Goal: Manage account settings

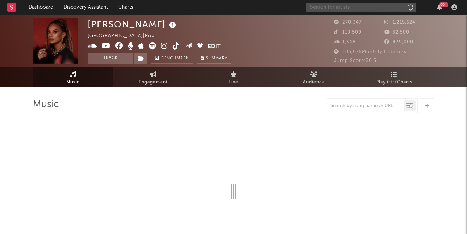
click at [377, 7] on input "text" at bounding box center [360, 7] width 109 height 9
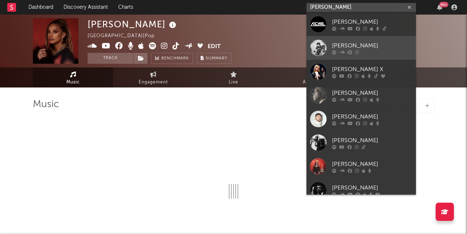
type input "[PERSON_NAME]"
click at [371, 51] on div at bounding box center [372, 52] width 80 height 4
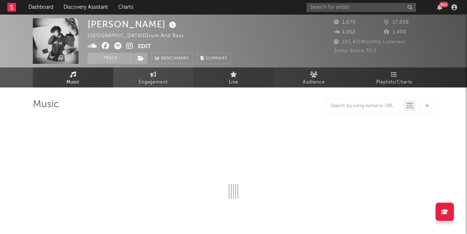
select select "1w"
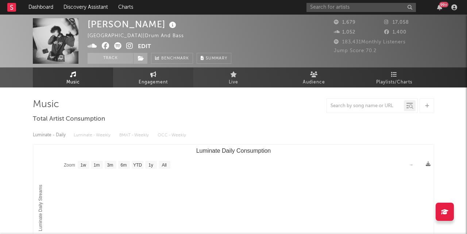
click at [142, 79] on span "Engagement" at bounding box center [153, 82] width 29 height 9
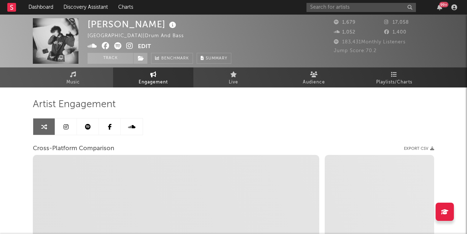
select select "1w"
click at [69, 129] on link at bounding box center [66, 127] width 22 height 16
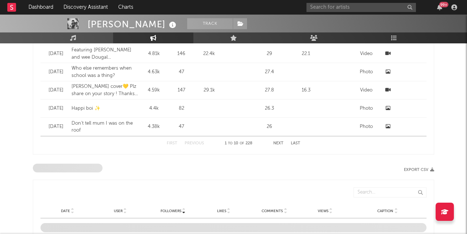
select select "6m"
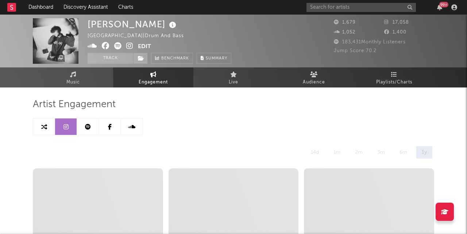
click at [90, 128] on icon at bounding box center [88, 127] width 6 height 6
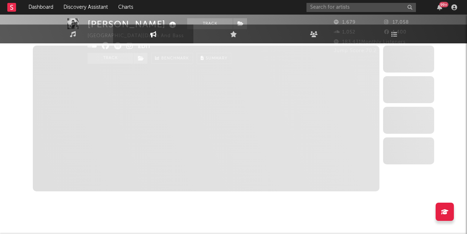
select select "6m"
select select "1w"
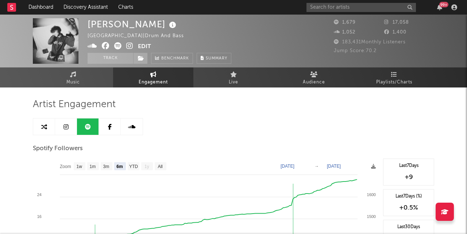
click at [143, 46] on button "Edit" at bounding box center [144, 46] width 13 height 9
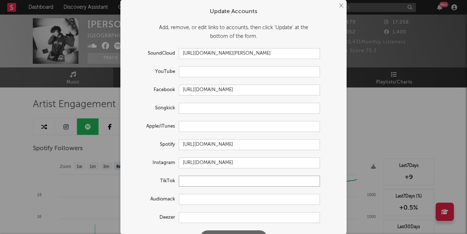
click at [188, 180] on input "text" at bounding box center [249, 181] width 141 height 11
paste input "[URL][DOMAIN_NAME]"
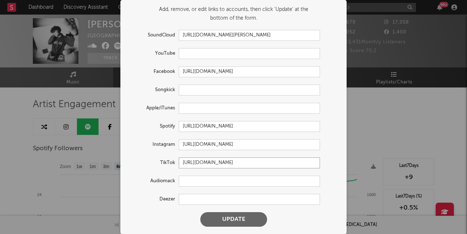
scroll to position [18, 0]
type input "[URL][DOMAIN_NAME]"
click at [220, 222] on button "Update" at bounding box center [233, 219] width 67 height 15
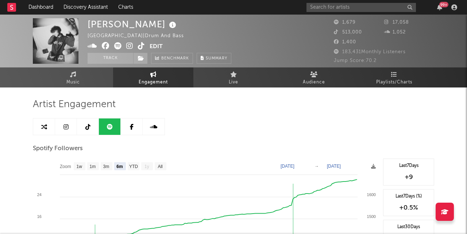
click at [90, 128] on icon at bounding box center [87, 127] width 5 height 6
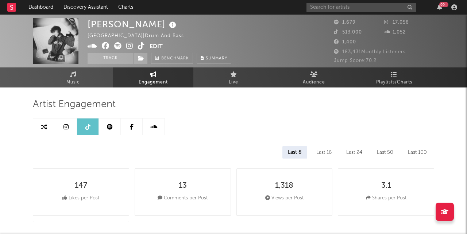
select select "6m"
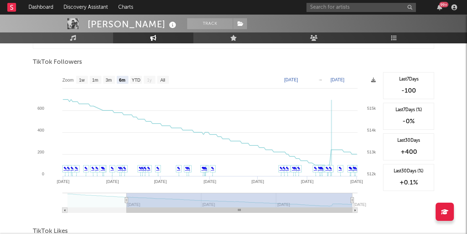
scroll to position [694, 0]
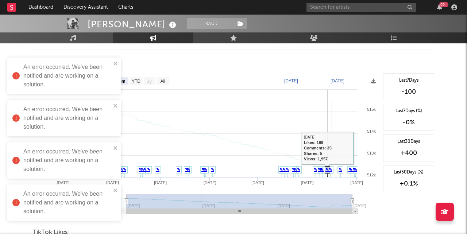
click at [329, 170] on link "✎" at bounding box center [330, 169] width 3 height 4
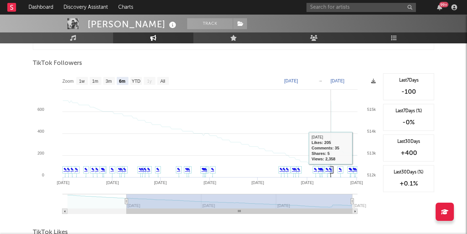
click at [331, 169] on link "✎" at bounding box center [330, 169] width 3 height 4
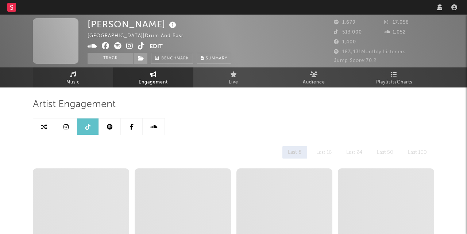
click at [94, 72] on link "Music" at bounding box center [73, 77] width 80 height 20
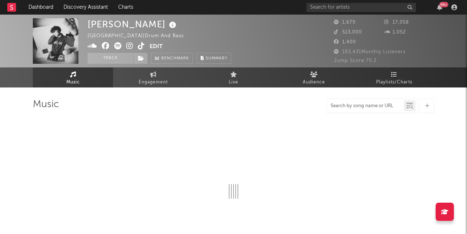
select select "1w"
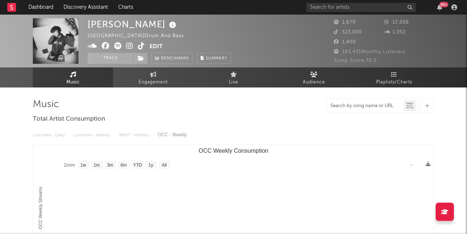
click at [359, 106] on input "text" at bounding box center [365, 106] width 77 height 6
type input "red"
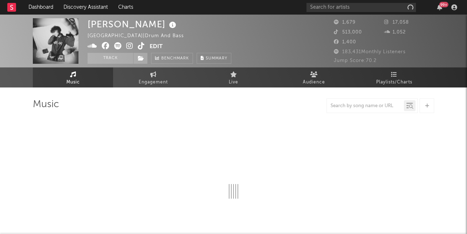
select select "1w"
